Goal: Task Accomplishment & Management: Use online tool/utility

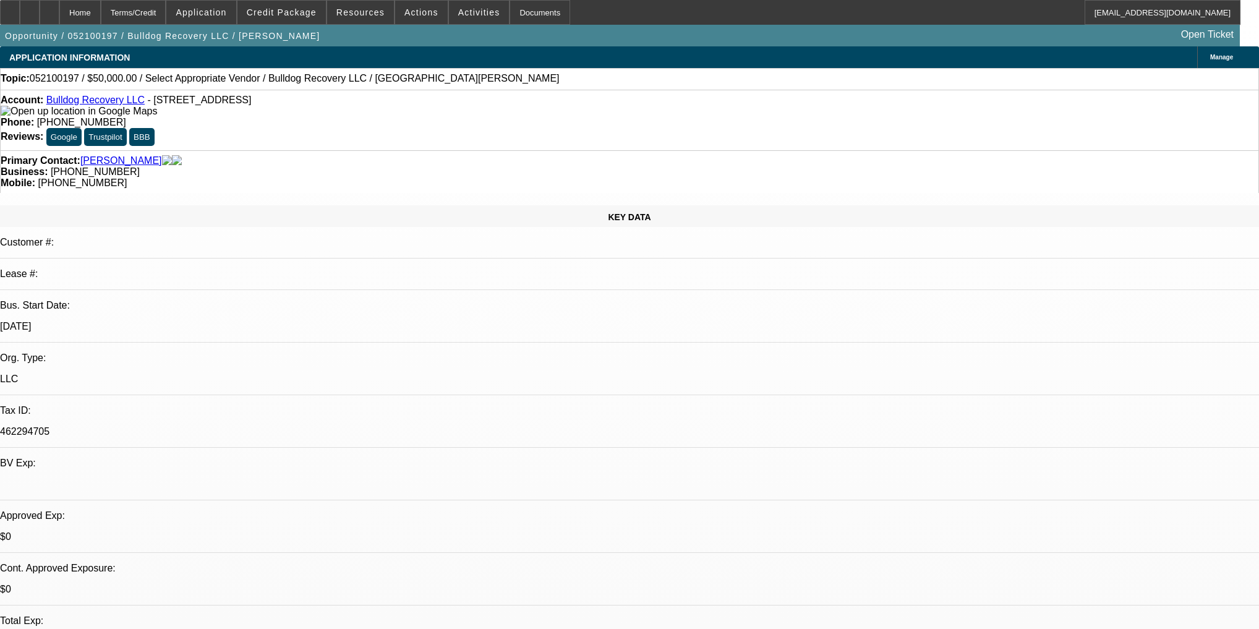
select select "0"
select select "2"
select select "0.1"
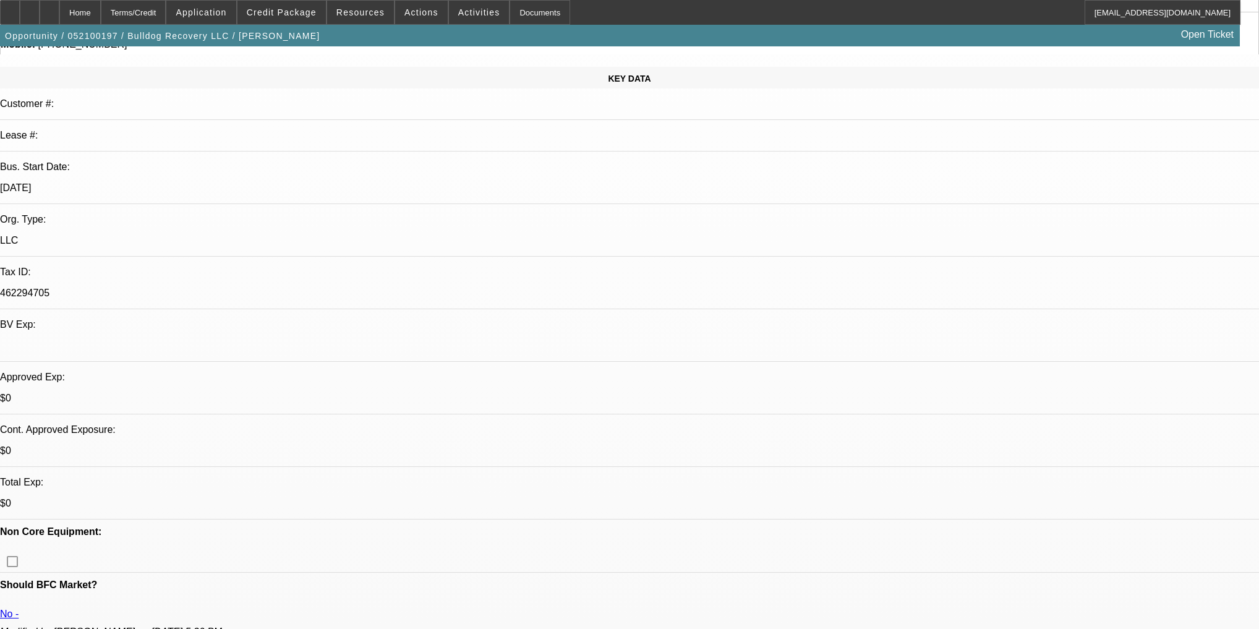
scroll to position [148, 0]
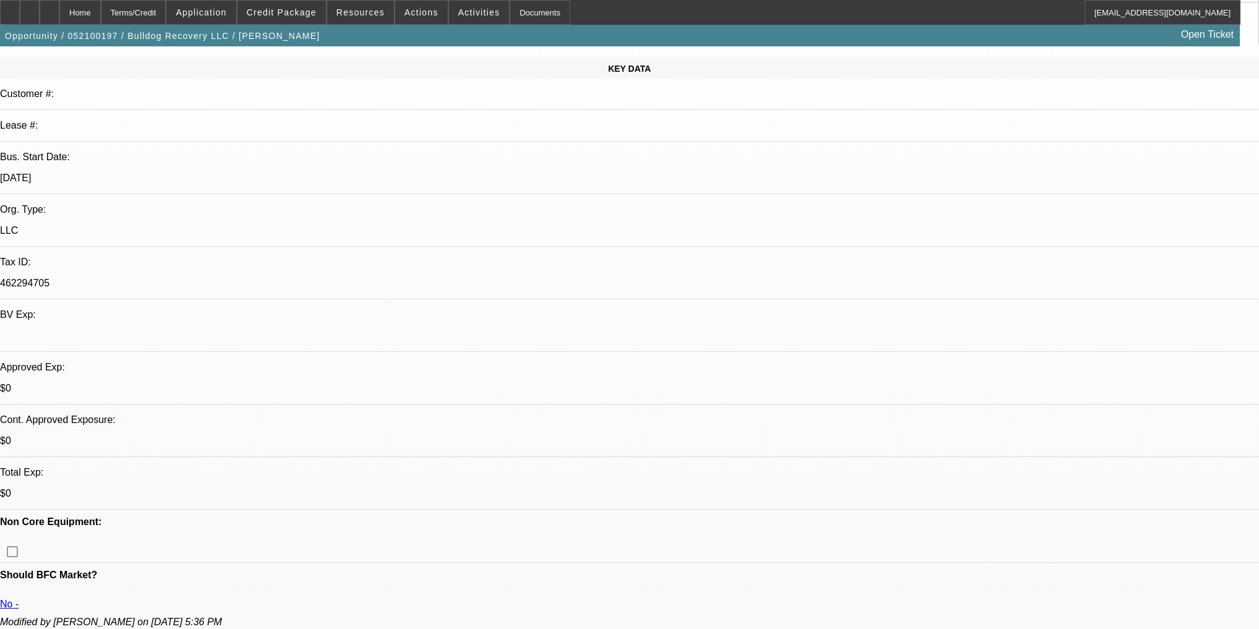
click at [317, 10] on span "Credit Package" at bounding box center [282, 12] width 70 height 10
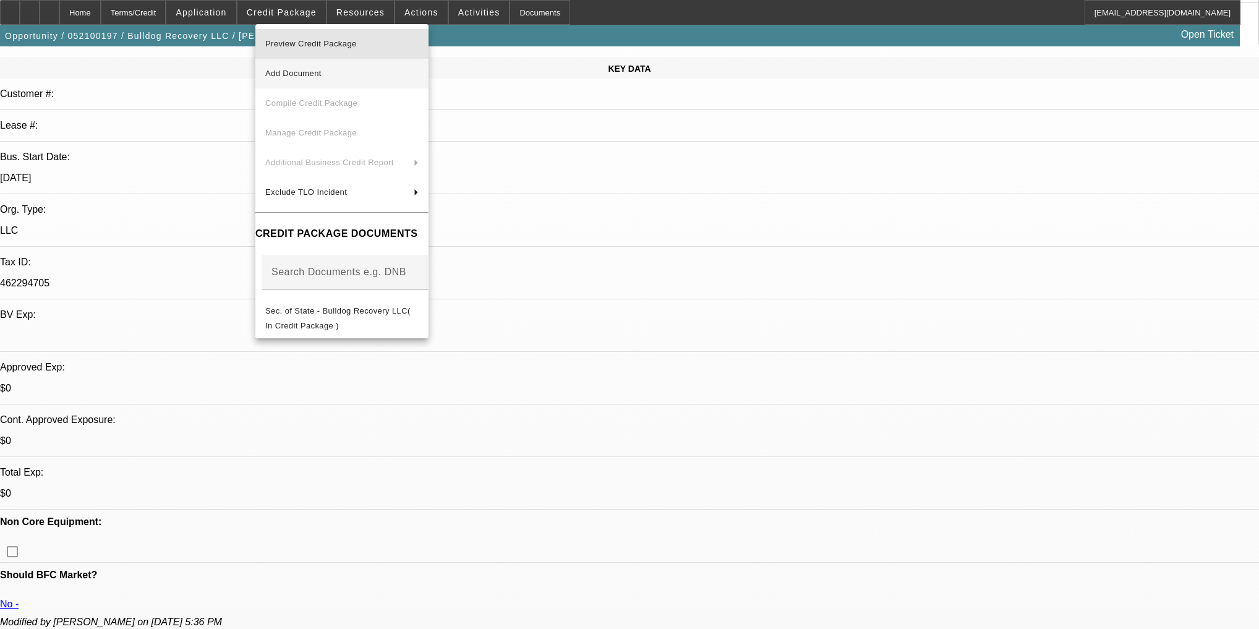
click at [348, 45] on span "Preview Credit Package" at bounding box center [310, 43] width 91 height 9
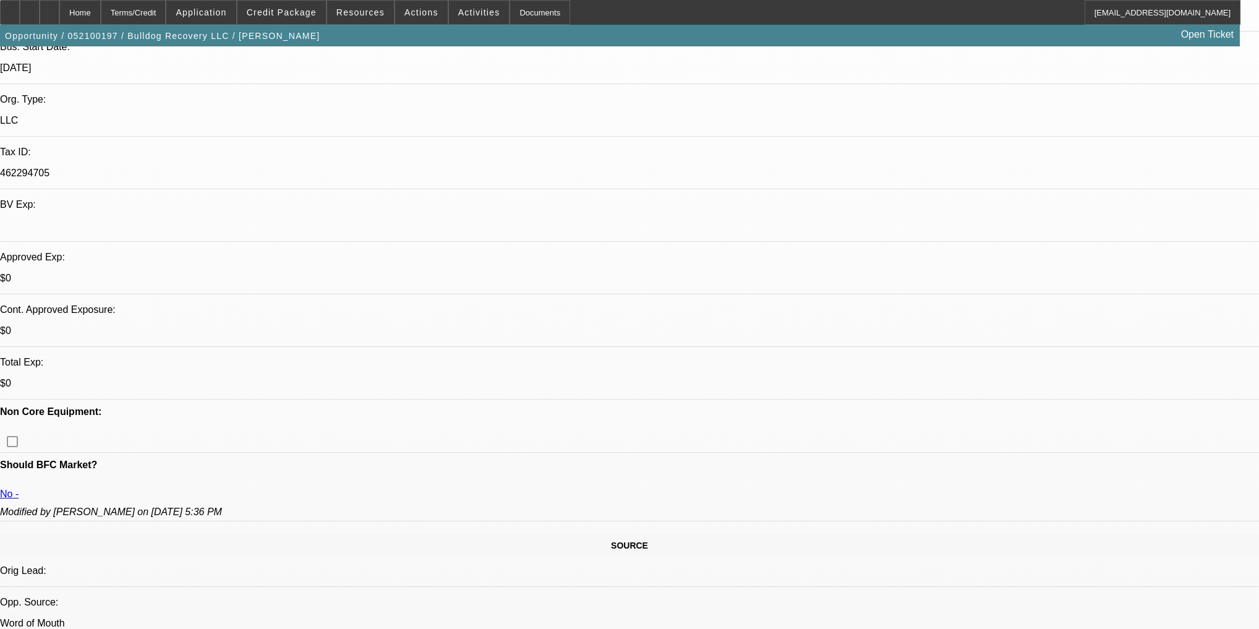
scroll to position [198, 0]
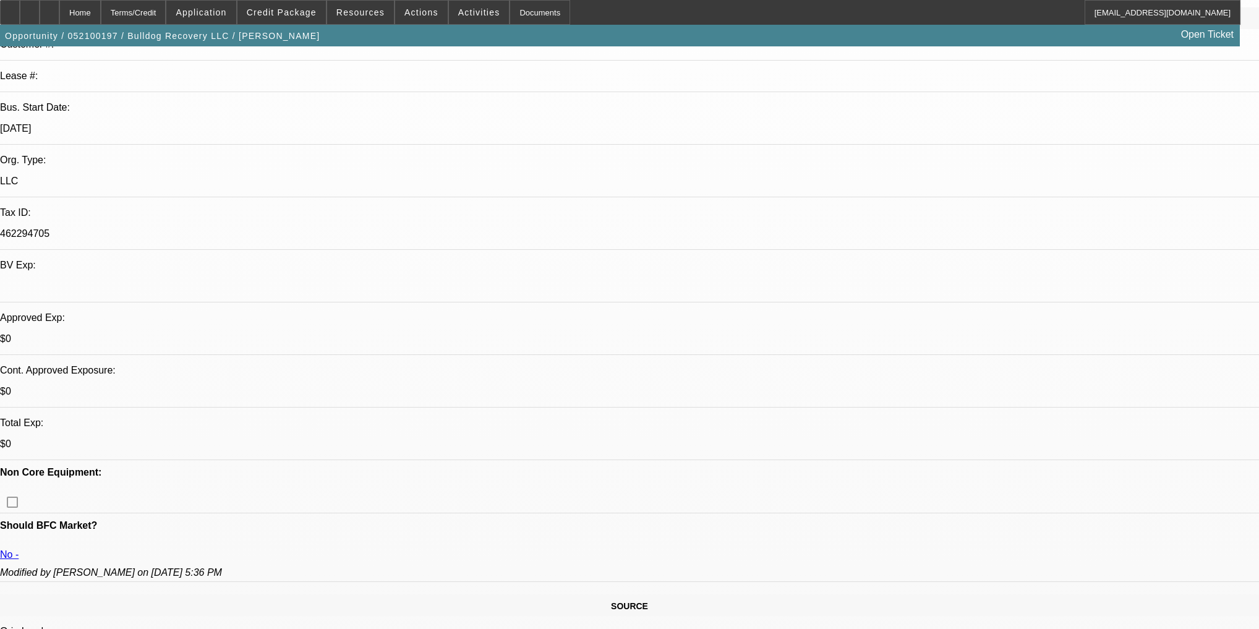
click at [314, 14] on span "Credit Package" at bounding box center [282, 12] width 70 height 10
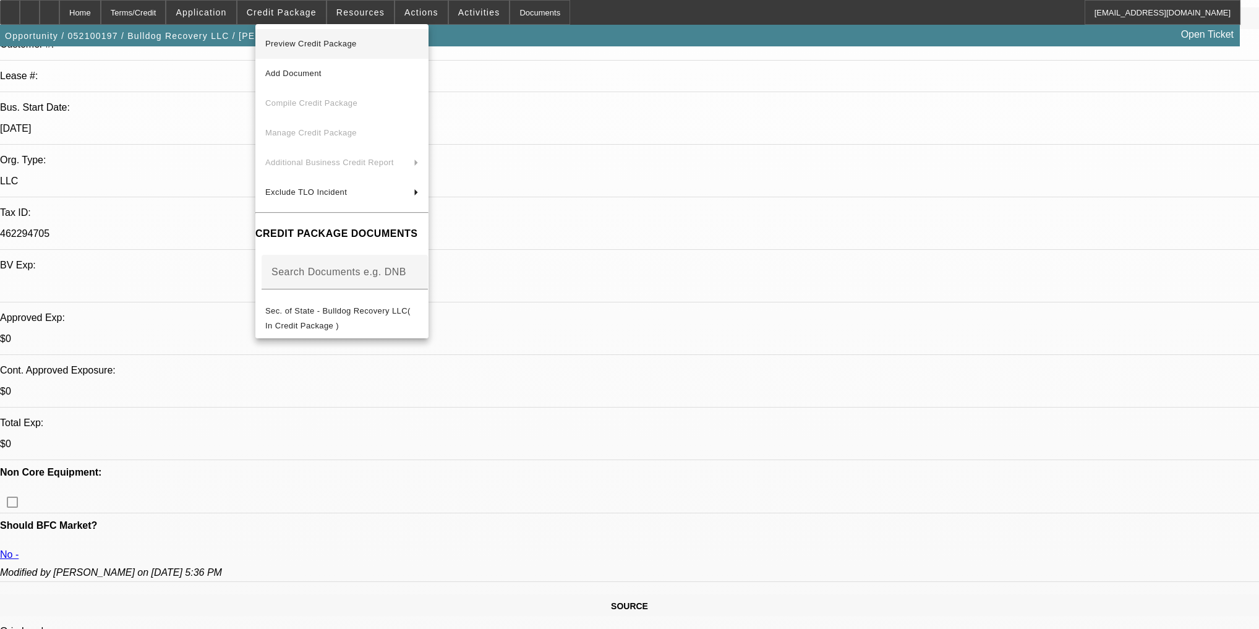
click at [345, 44] on span "Preview Credit Package" at bounding box center [310, 43] width 91 height 9
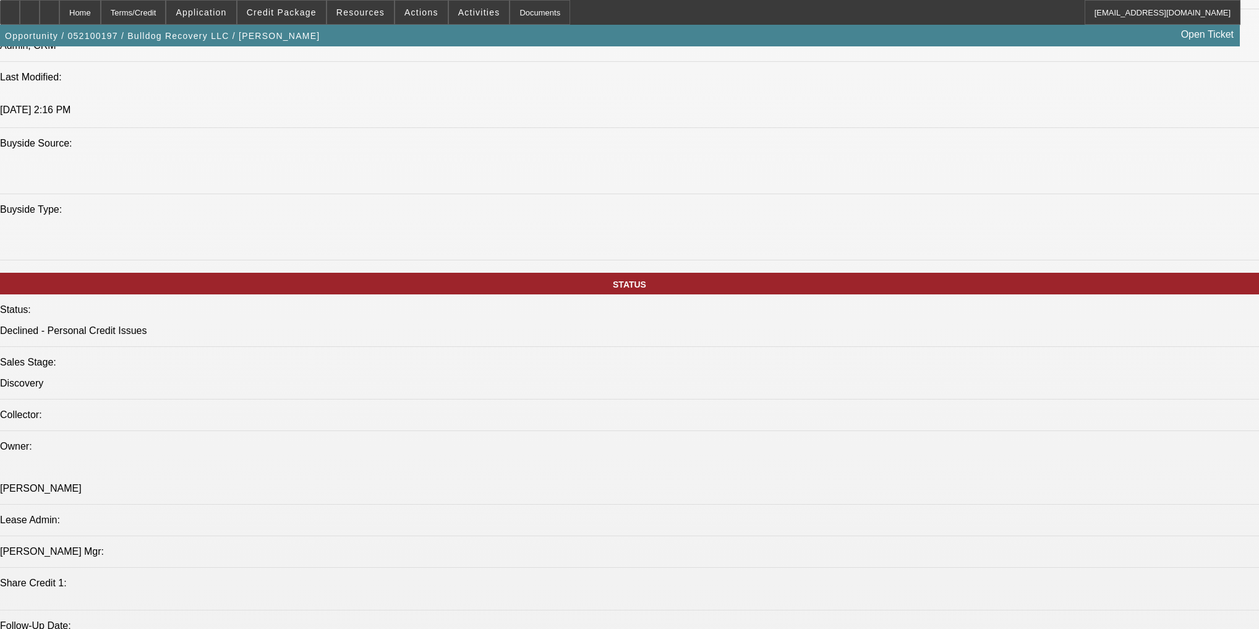
scroll to position [692, 0]
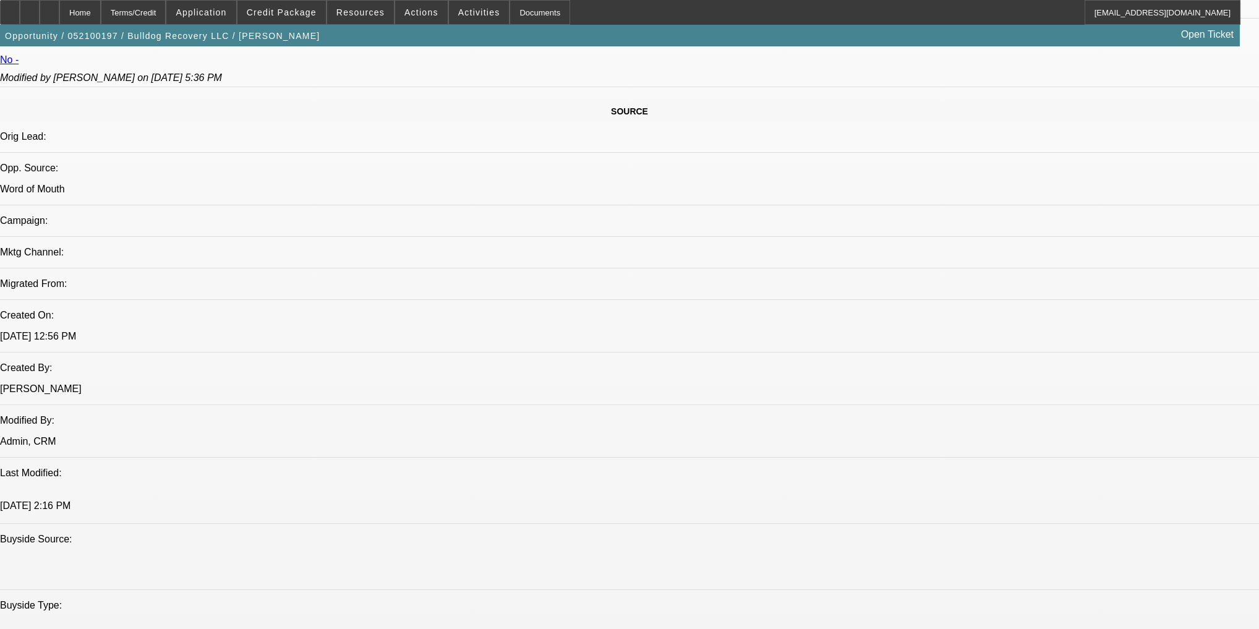
drag, startPoint x: 513, startPoint y: 237, endPoint x: 817, endPoint y: 233, distance: 304.2
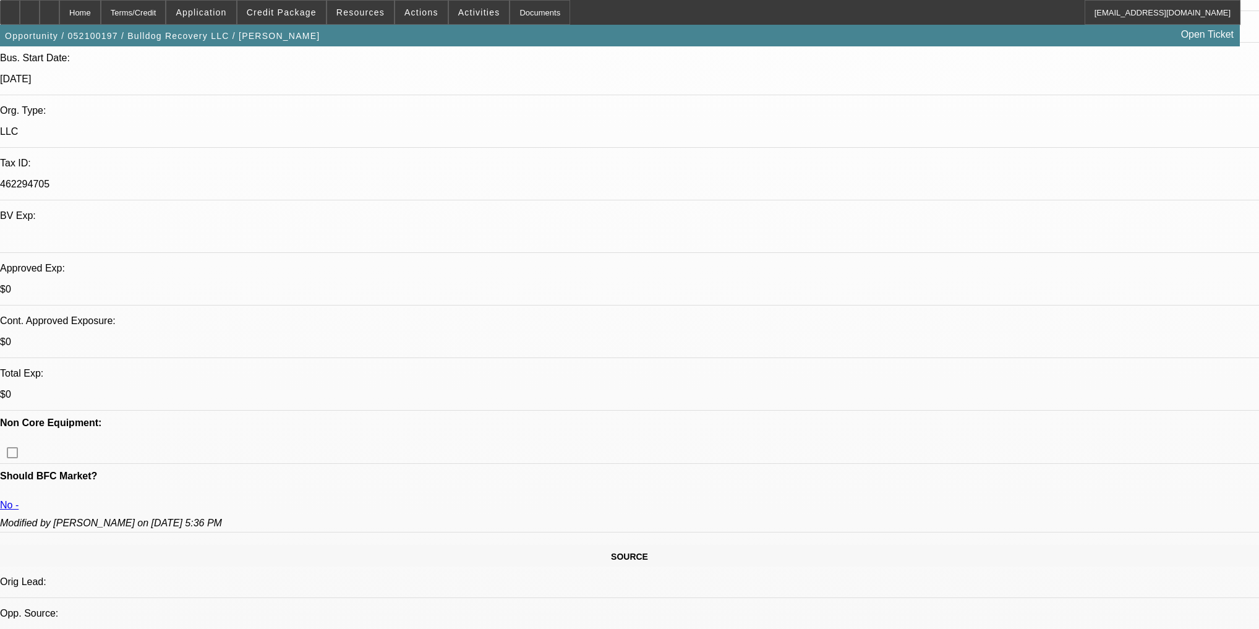
scroll to position [396, 0]
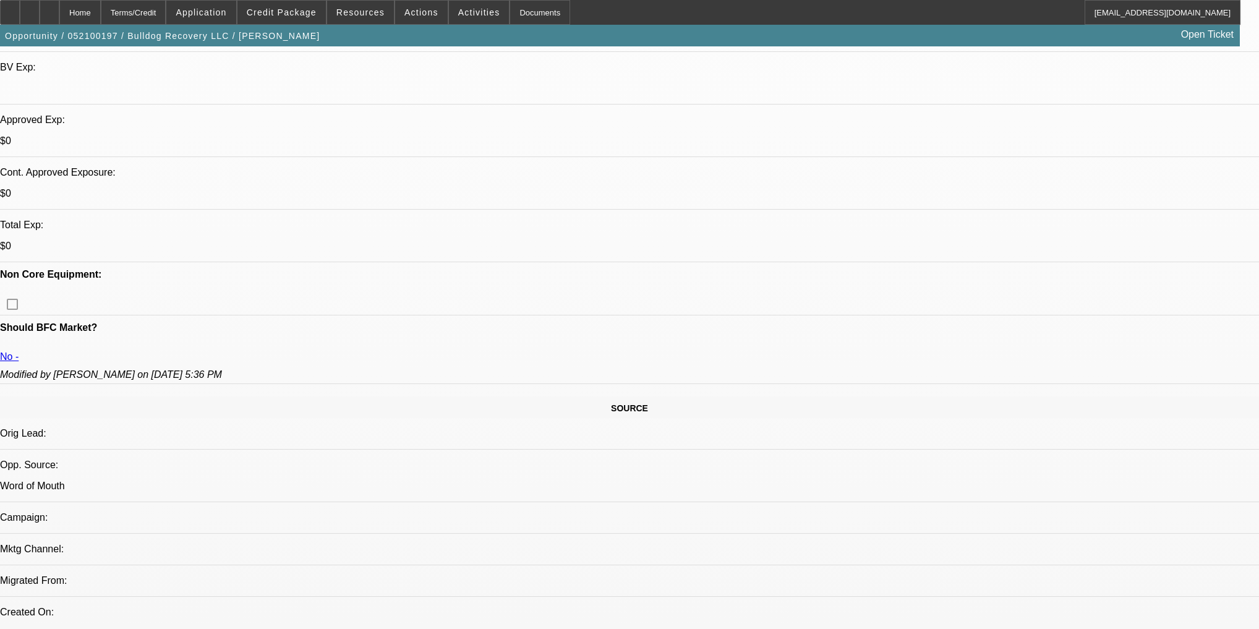
click at [299, 23] on span at bounding box center [281, 13] width 88 height 30
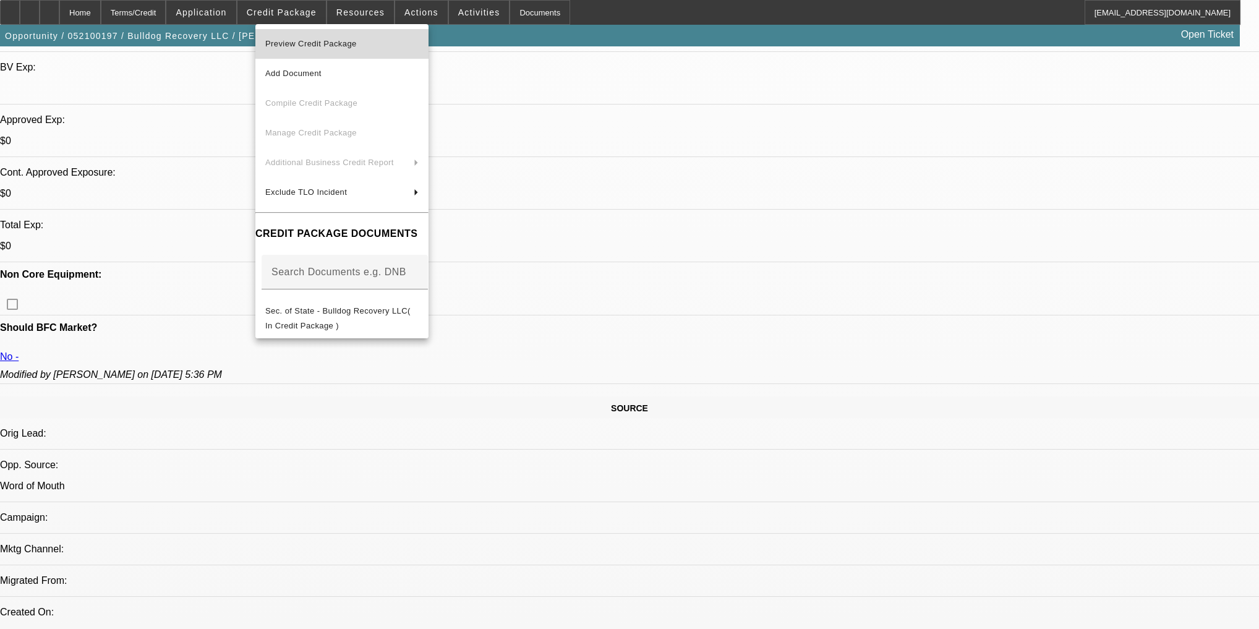
click at [331, 52] on button "Preview Credit Package" at bounding box center [341, 44] width 173 height 30
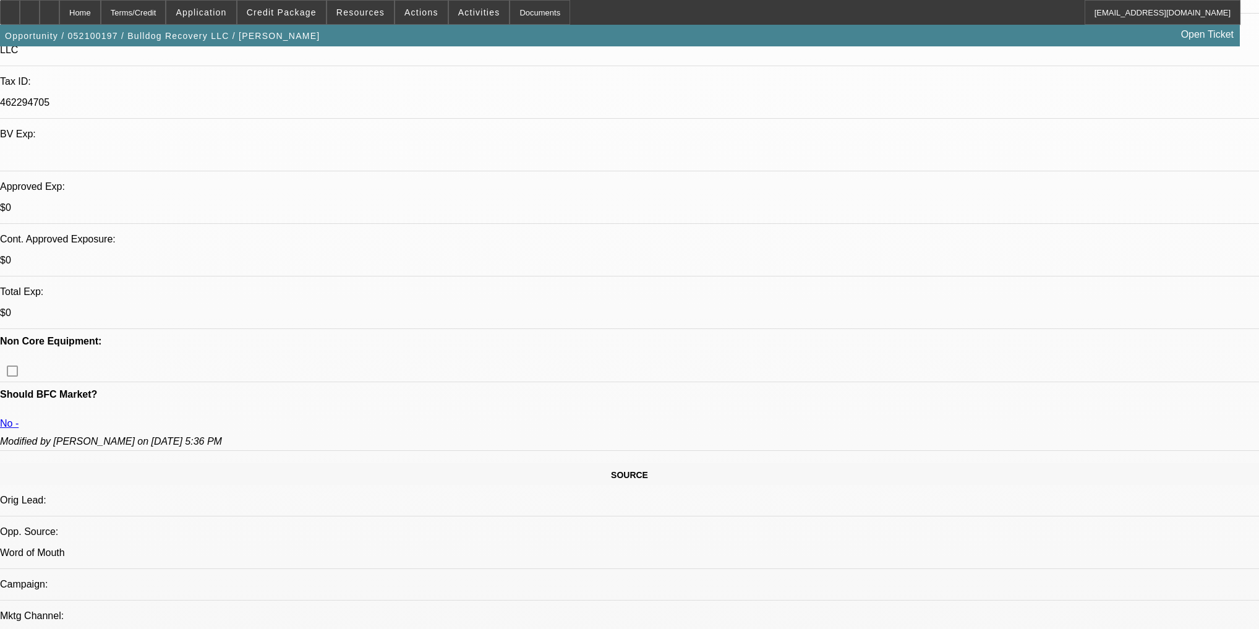
scroll to position [346, 0]
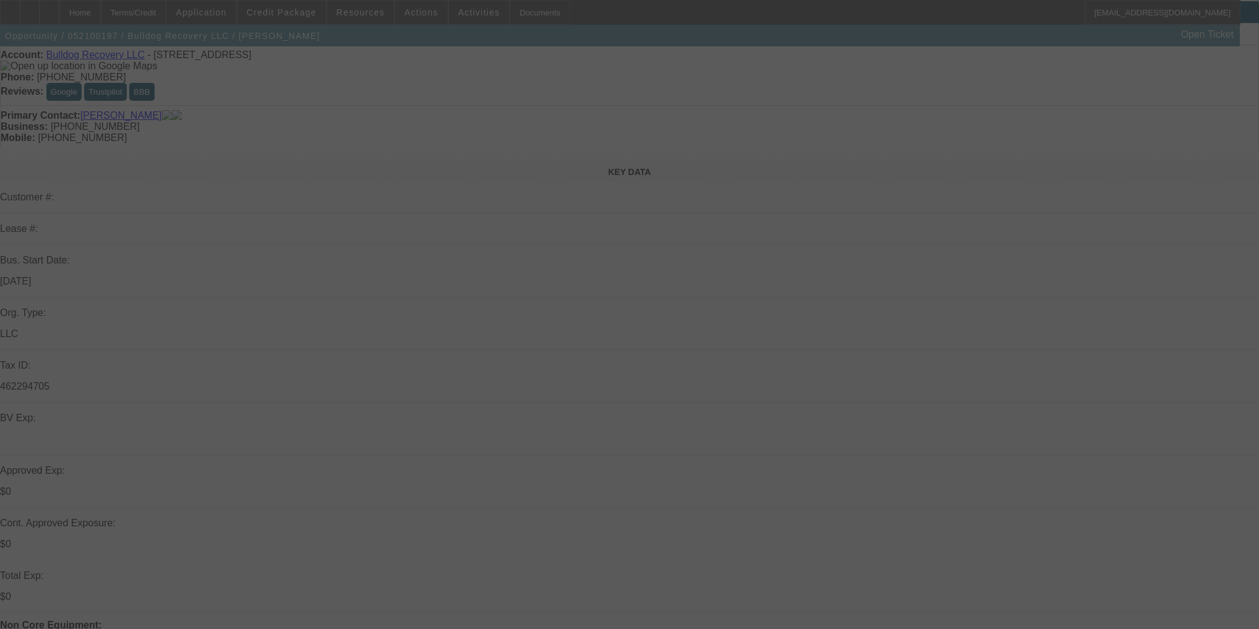
scroll to position [99, 0]
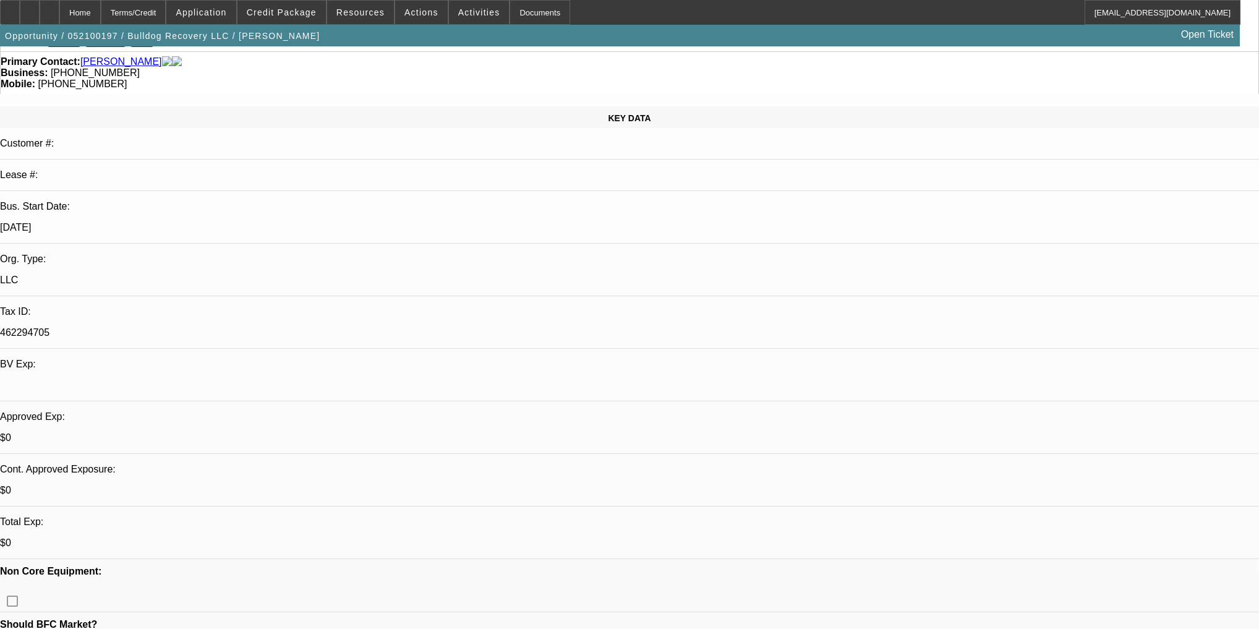
select select "0"
select select "2"
select select "0.1"
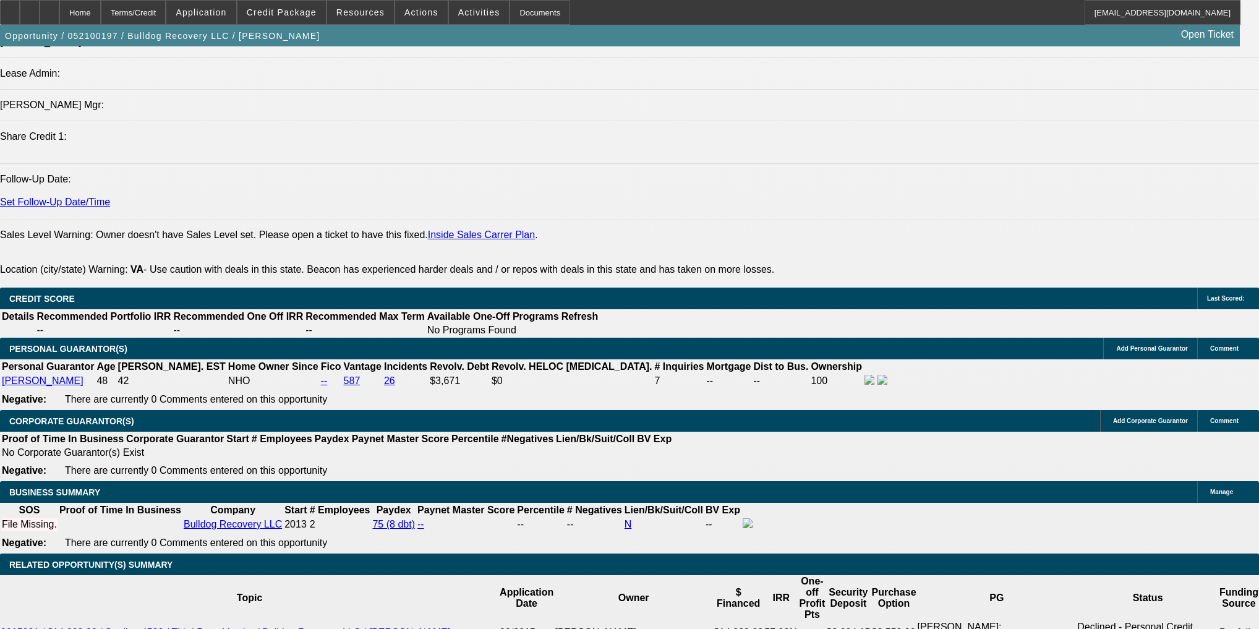
scroll to position [1682, 0]
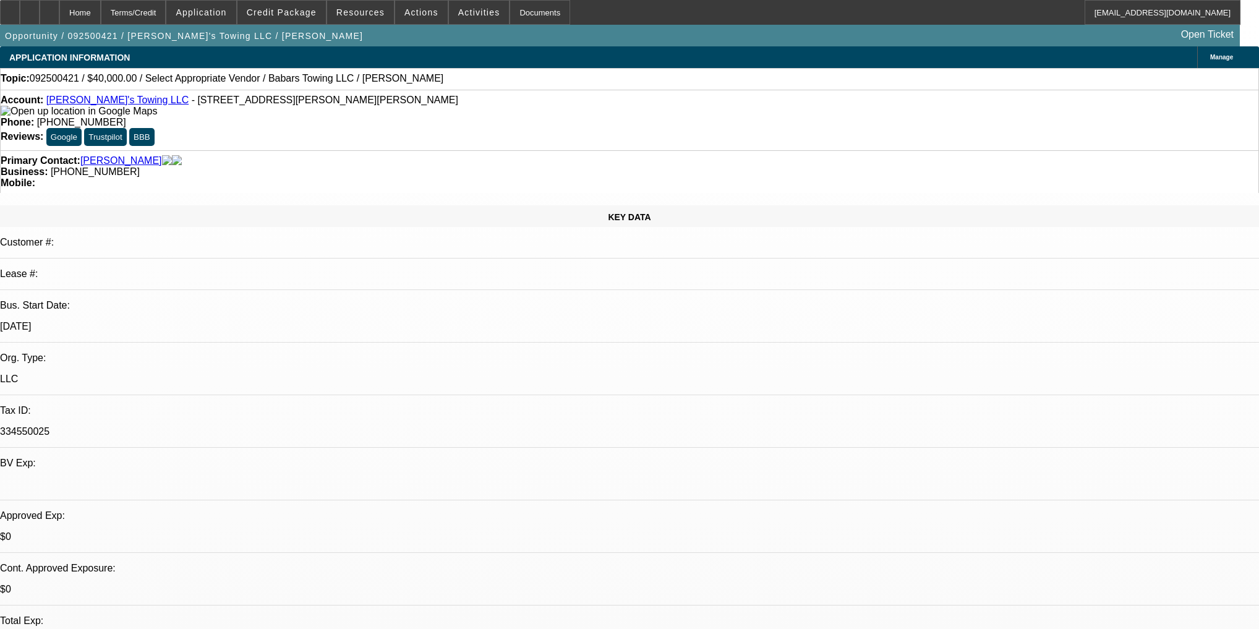
select select "0"
select select "2"
select select "0"
select select "6"
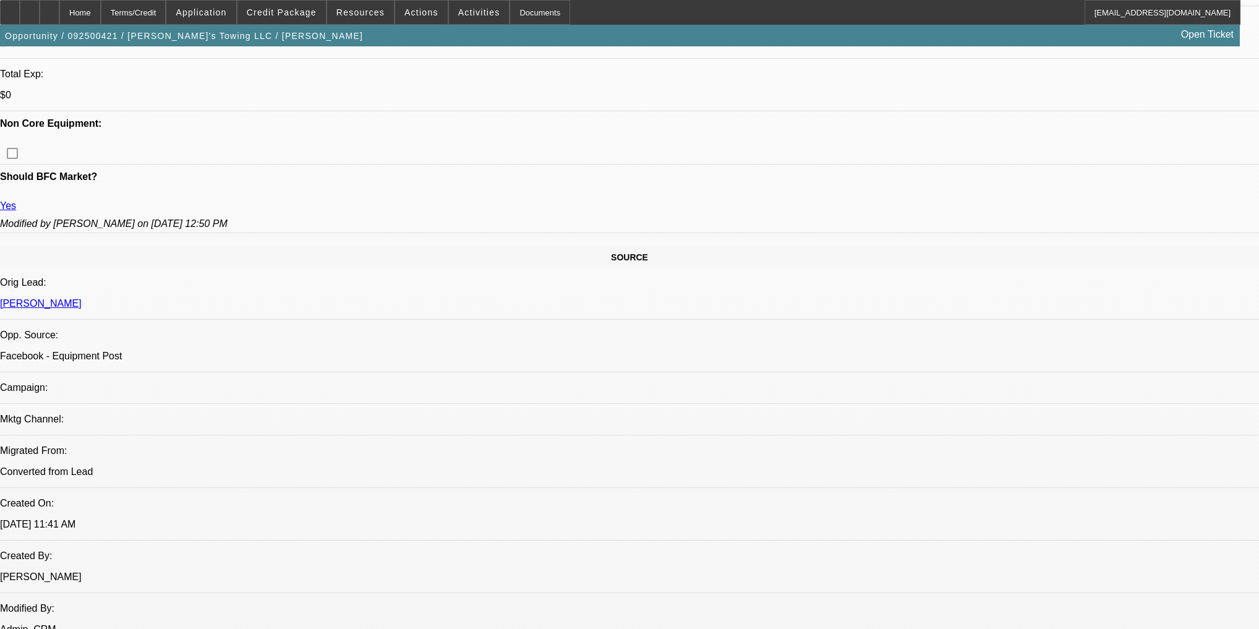
scroll to position [396, 0]
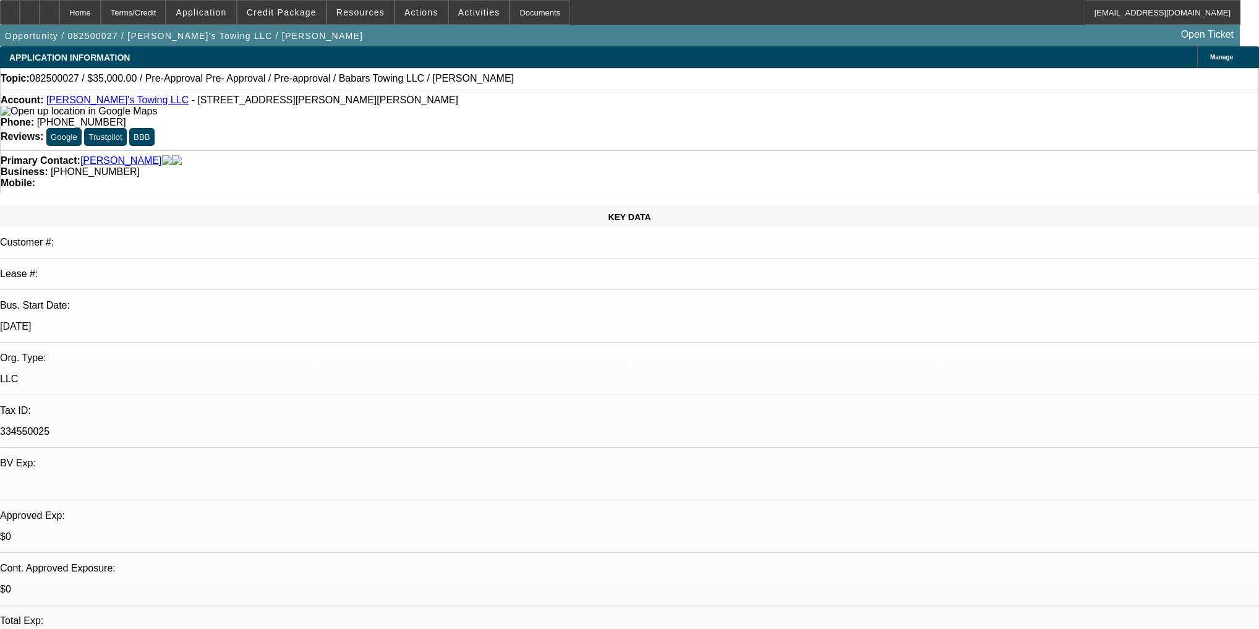
select select "0"
select select "2"
select select "0"
select select "6"
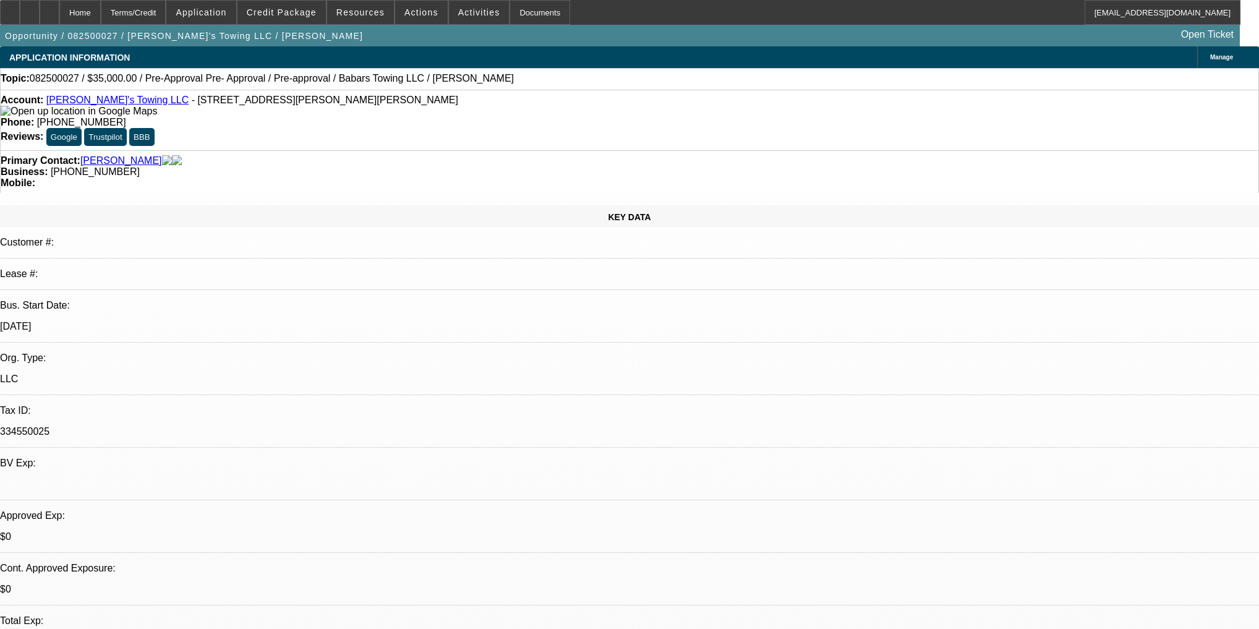
select select "0"
select select "2"
select select "0"
select select "6"
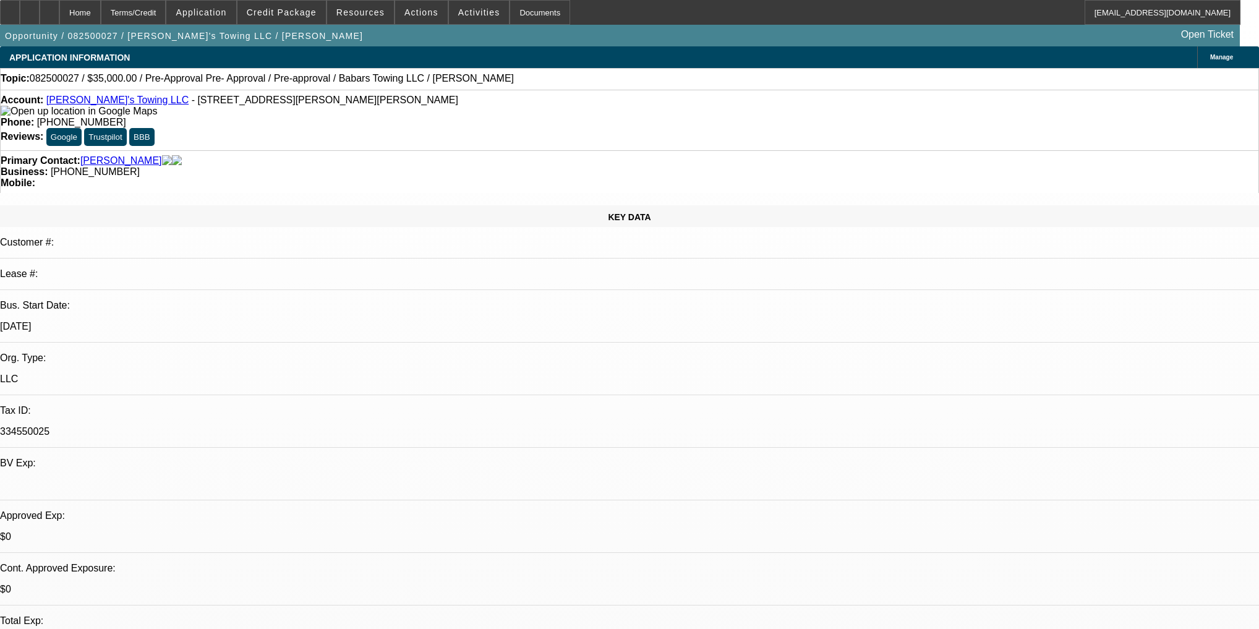
select select "0"
select select "2"
select select "0"
select select "6"
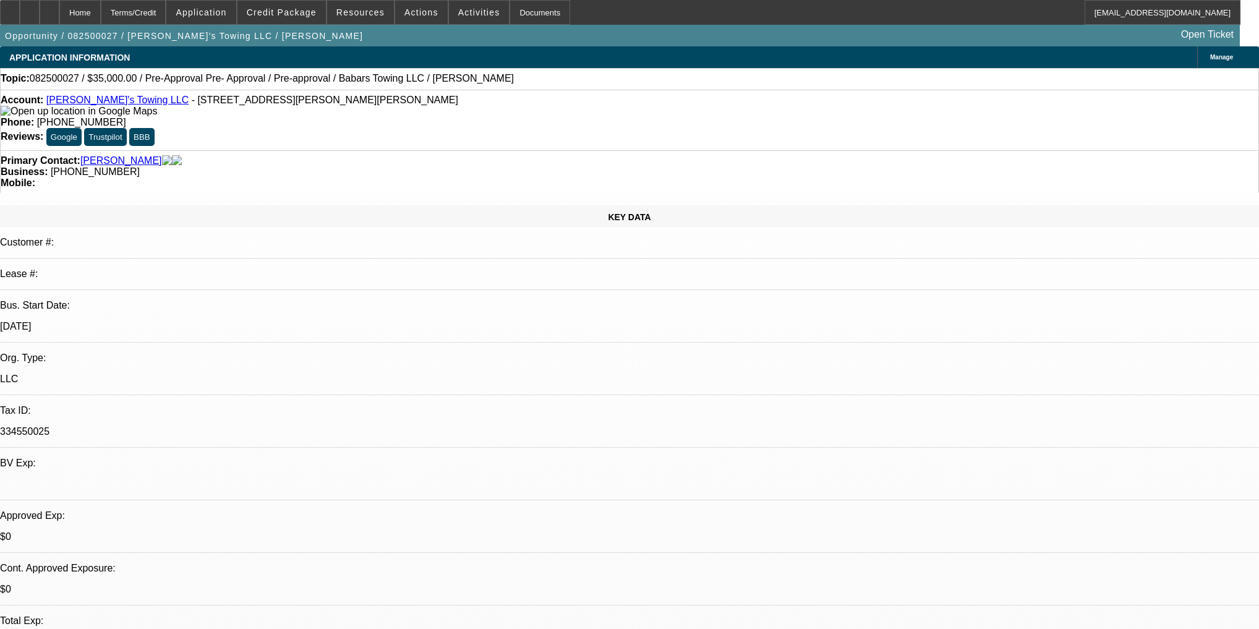
select select "0.15"
select select "2"
select select "0"
select select "6"
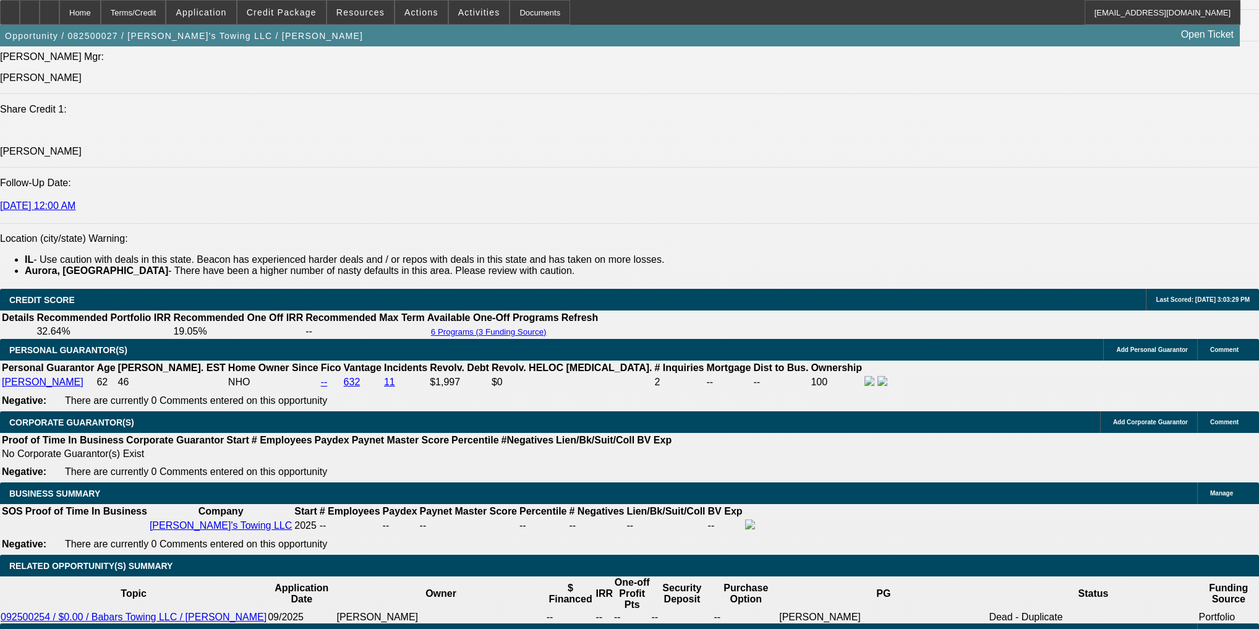
scroll to position [1583, 0]
